Goal: Information Seeking & Learning: Find specific fact

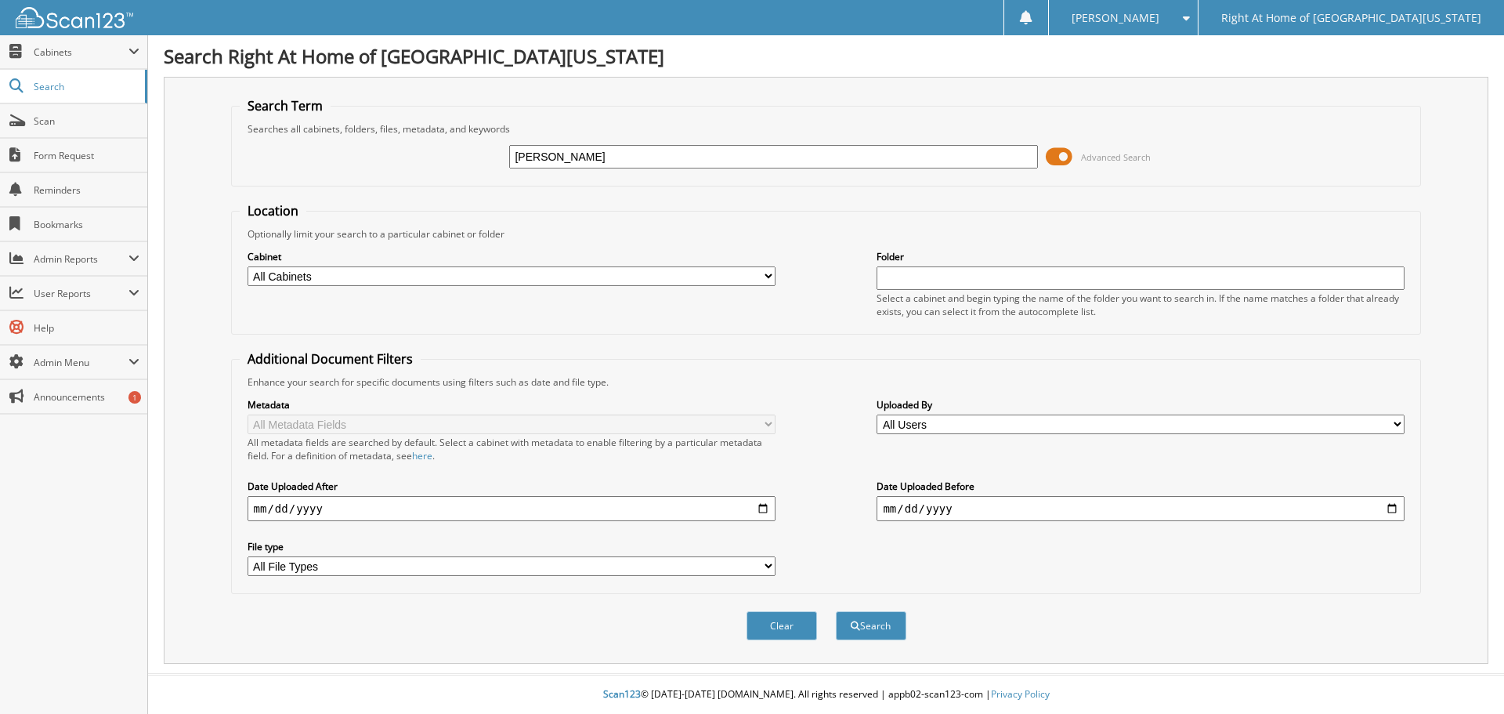
type input "reina caraballo"
click at [836, 611] on button "Search" at bounding box center [871, 625] width 70 height 29
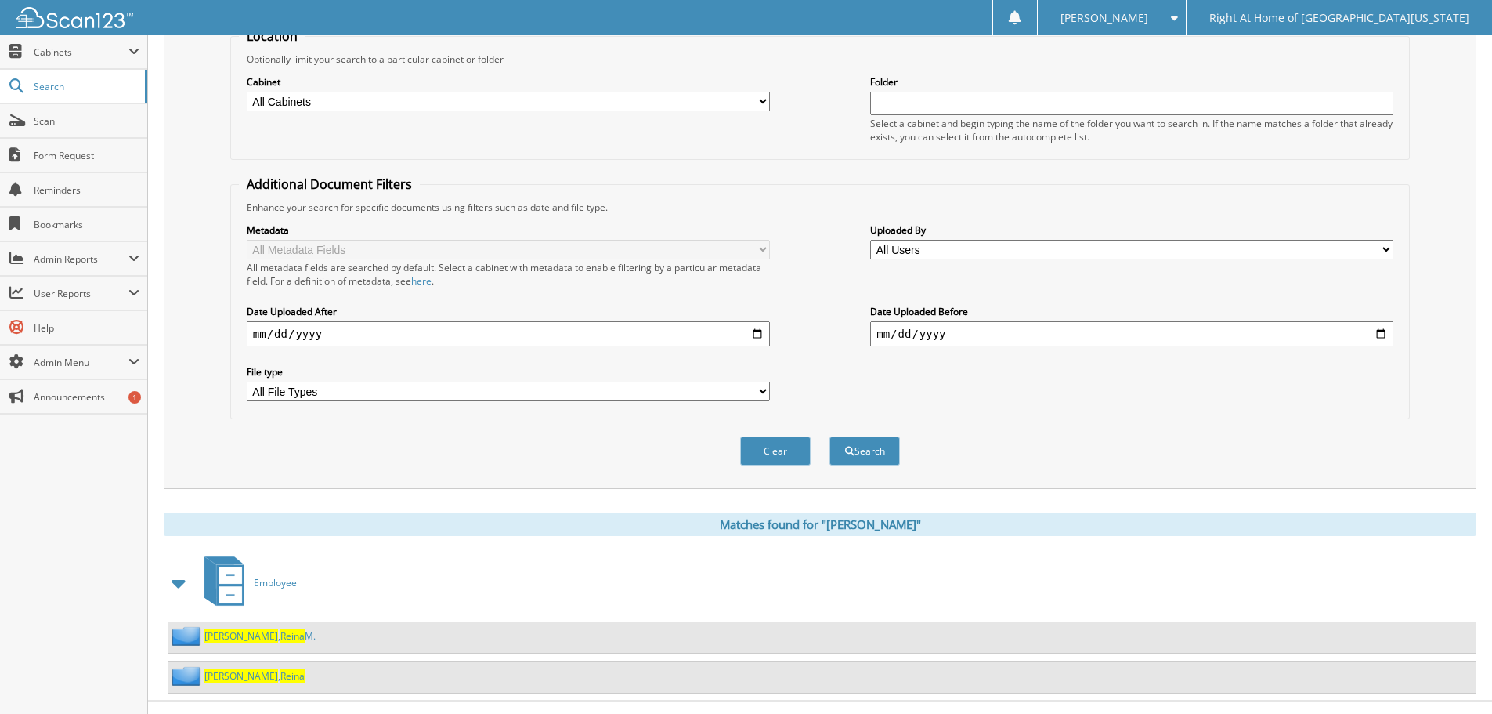
scroll to position [202, 0]
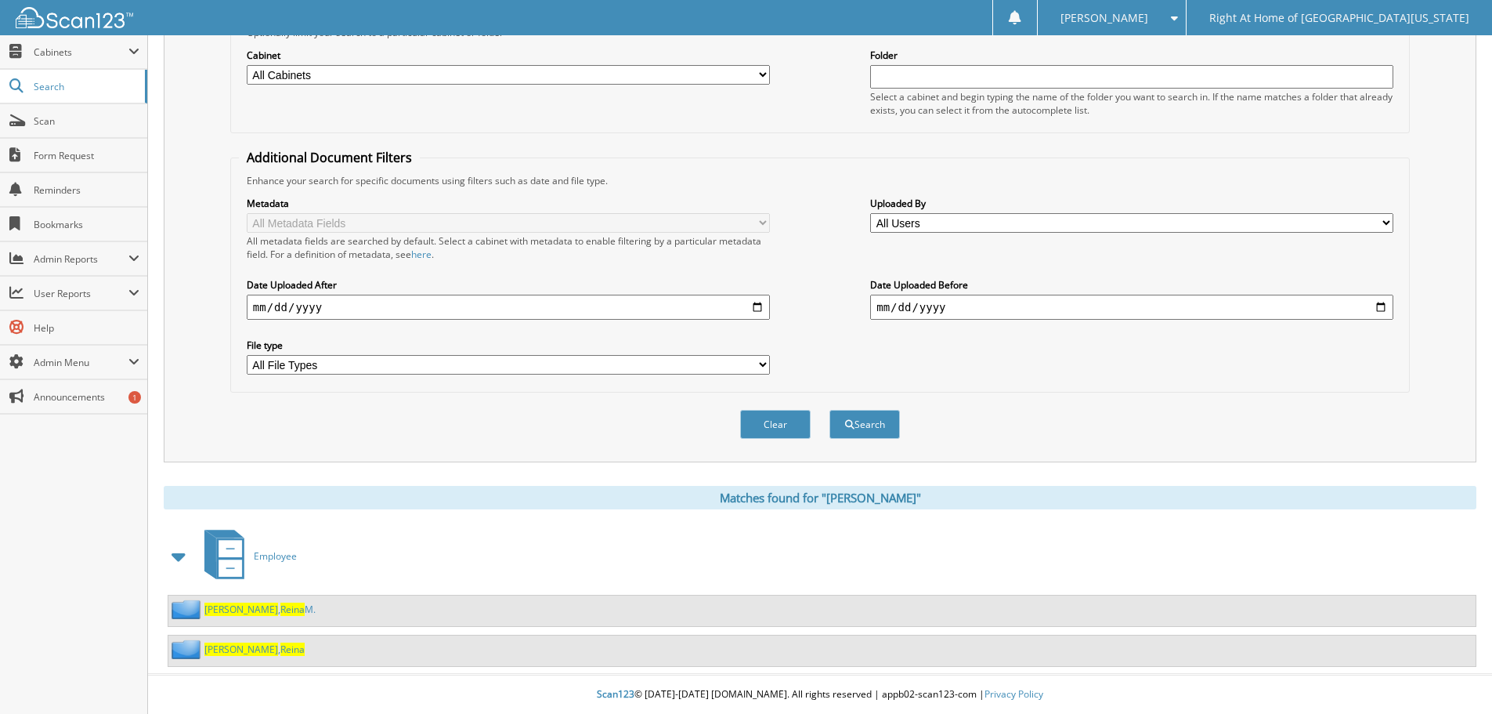
click at [280, 648] on span "Reina" at bounding box center [292, 648] width 24 height 13
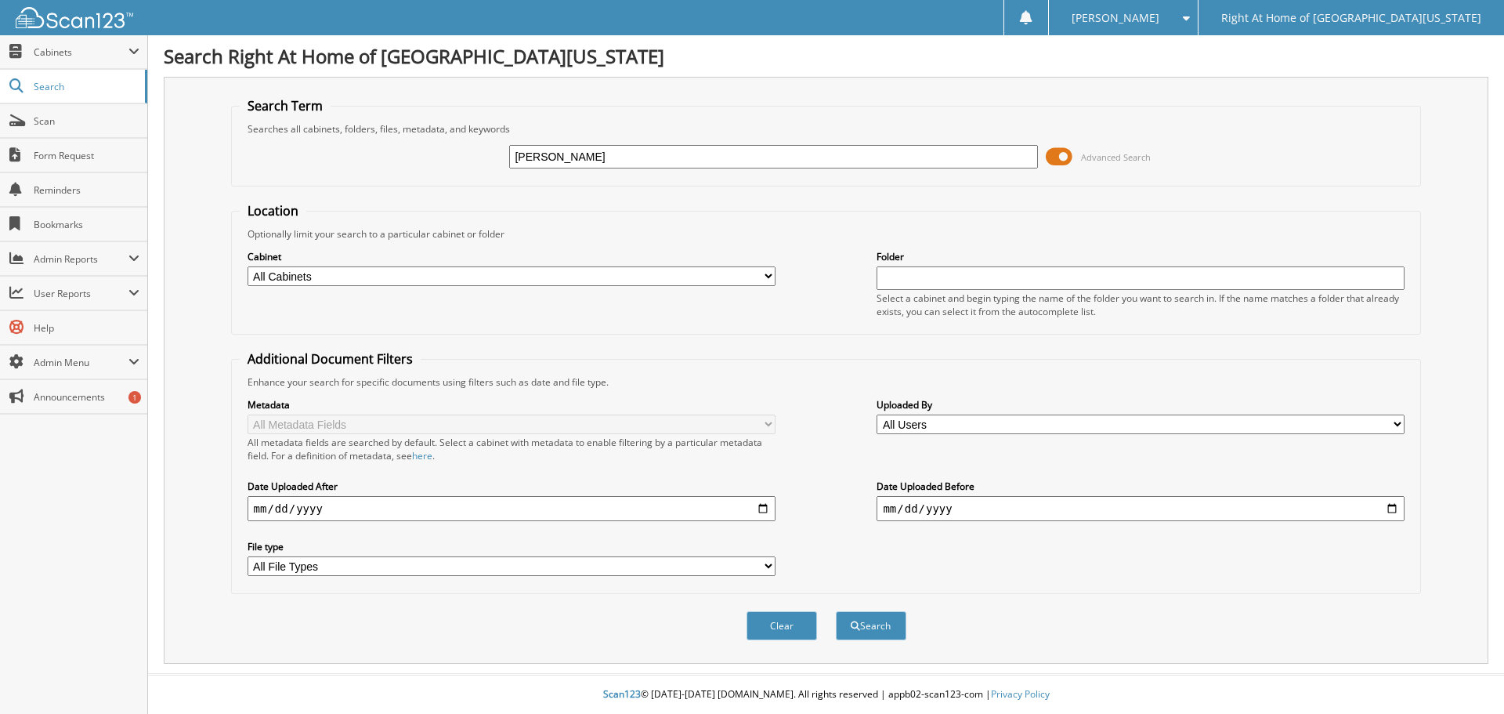
type input "[PERSON_NAME]"
click at [874, 618] on button "Search" at bounding box center [871, 625] width 70 height 29
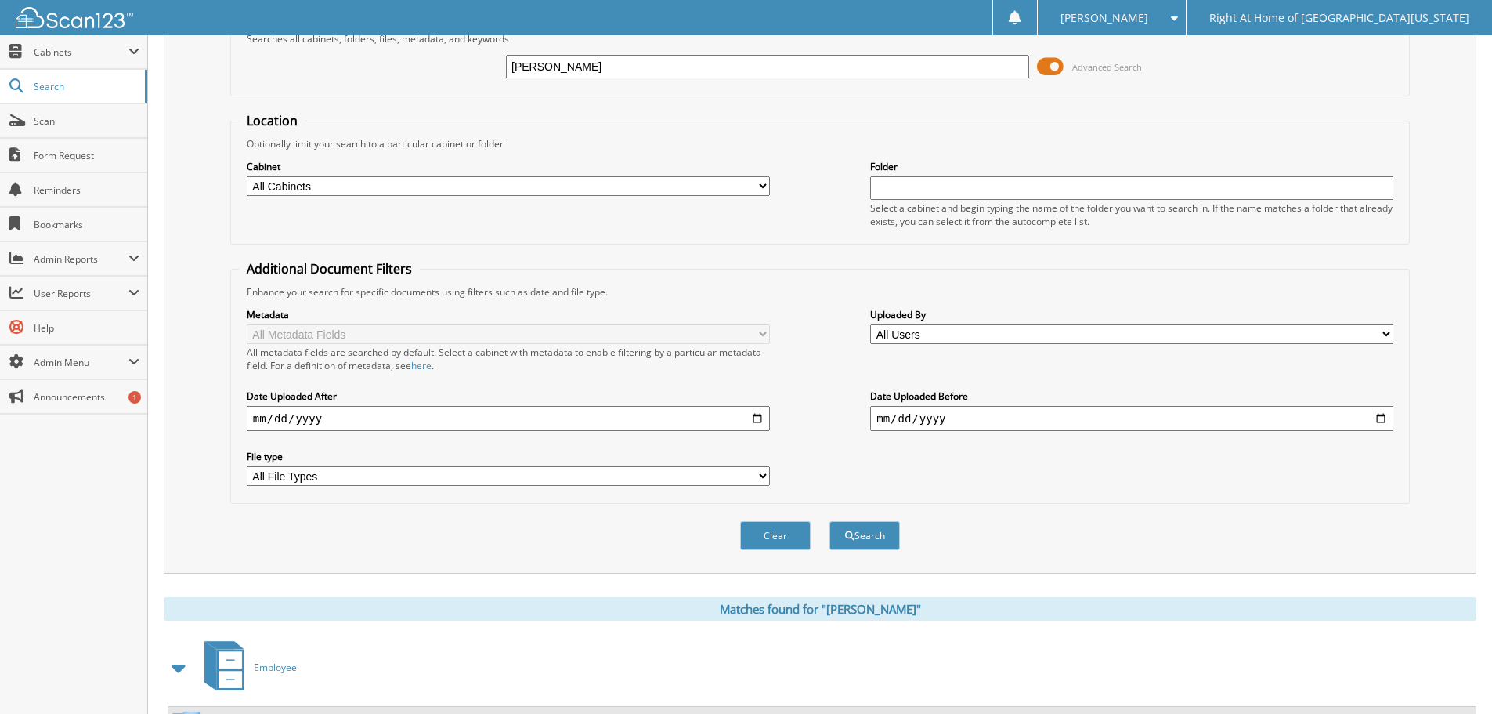
scroll to position [162, 0]
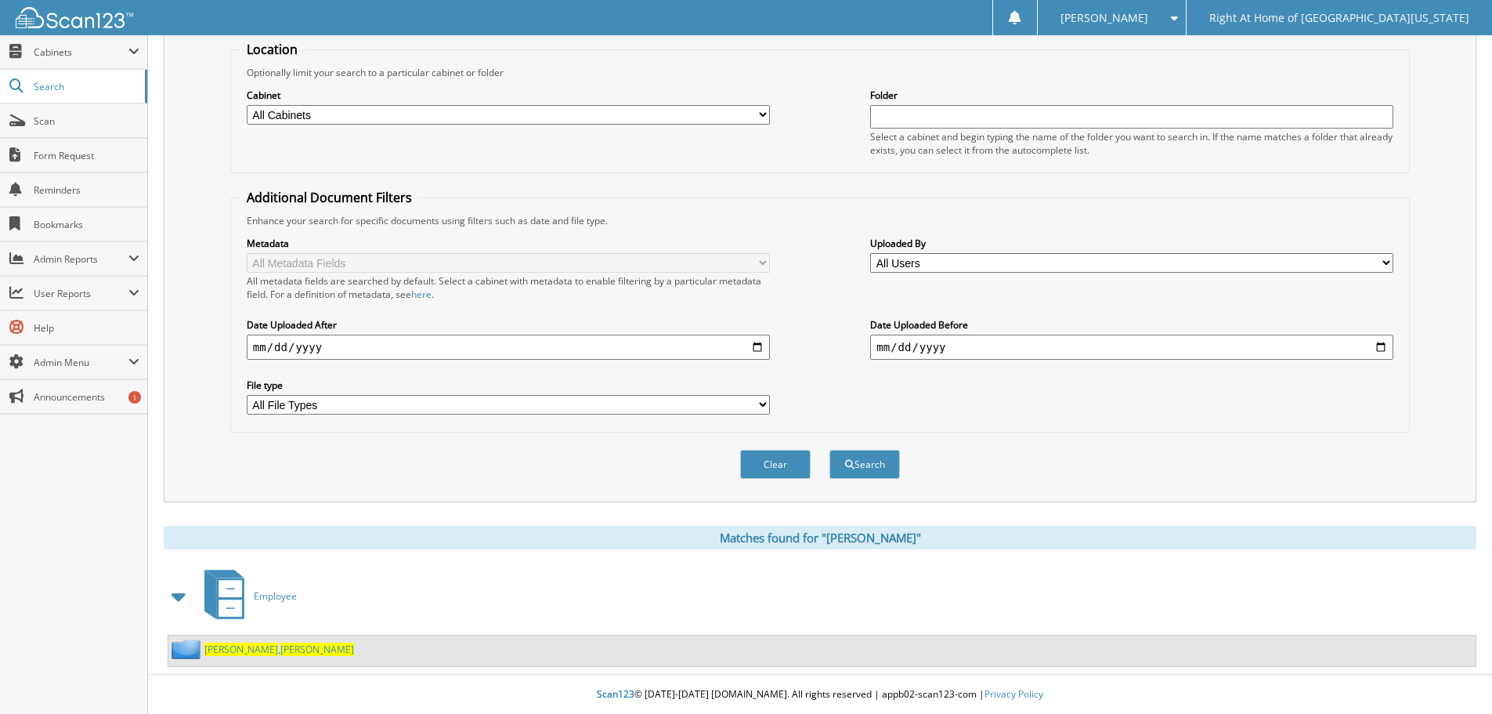
click at [280, 645] on span "Leticia" at bounding box center [317, 648] width 74 height 13
